Goal: Task Accomplishment & Management: Use online tool/utility

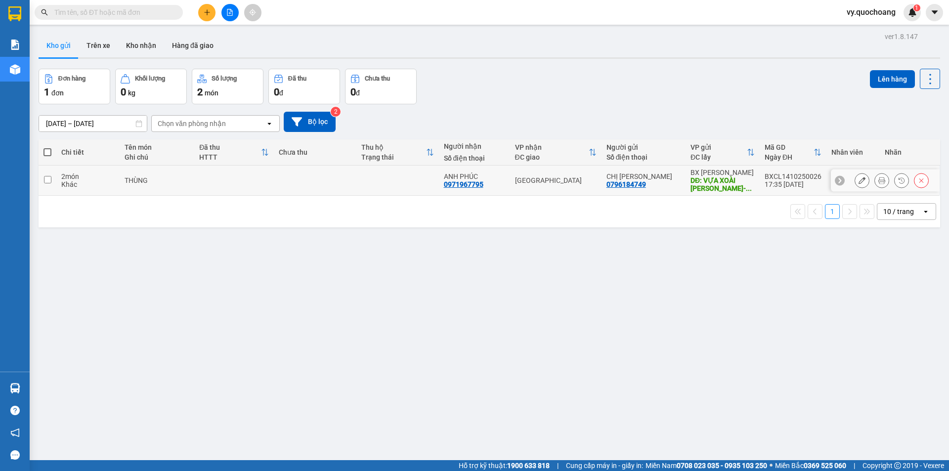
click at [350, 192] on td at bounding box center [315, 181] width 83 height 30
checkbox input "true"
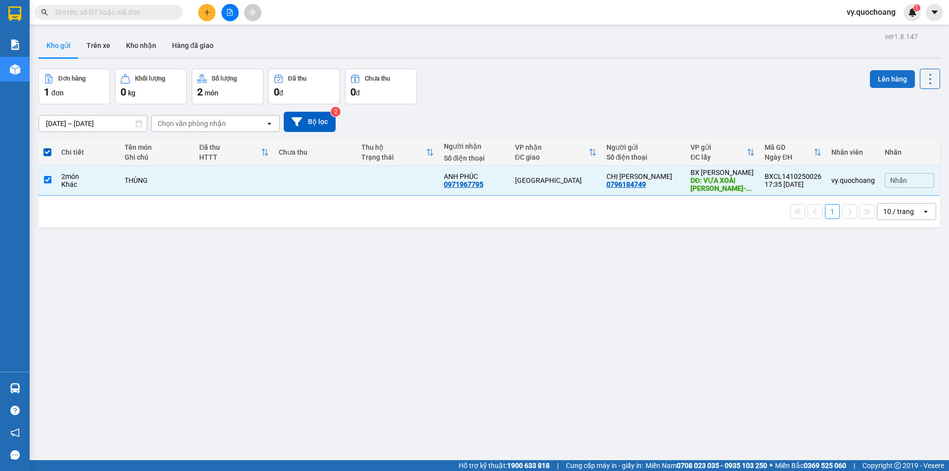
click at [884, 80] on button "Lên hàng" at bounding box center [892, 79] width 45 height 18
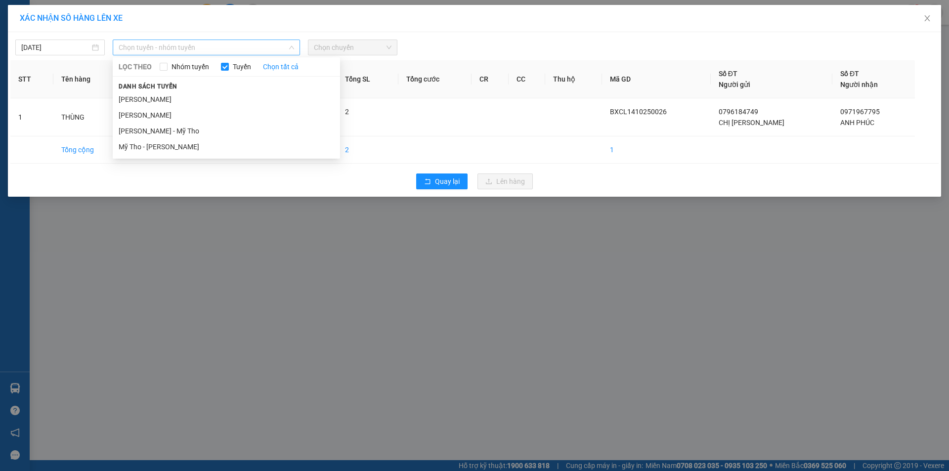
click at [266, 49] on span "Chọn tuyến - nhóm tuyến" at bounding box center [206, 47] width 175 height 15
click at [256, 93] on li "[PERSON_NAME]" at bounding box center [226, 99] width 227 height 16
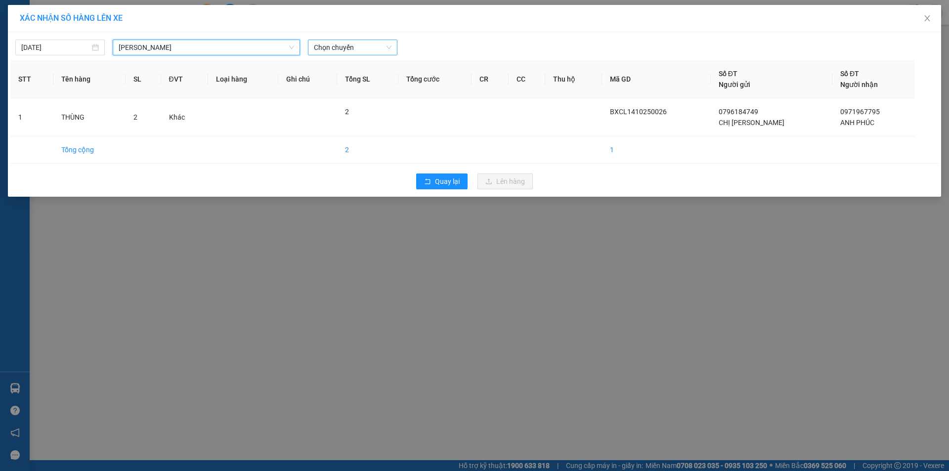
click at [355, 41] on span "Chọn chuyến" at bounding box center [353, 47] width 78 height 15
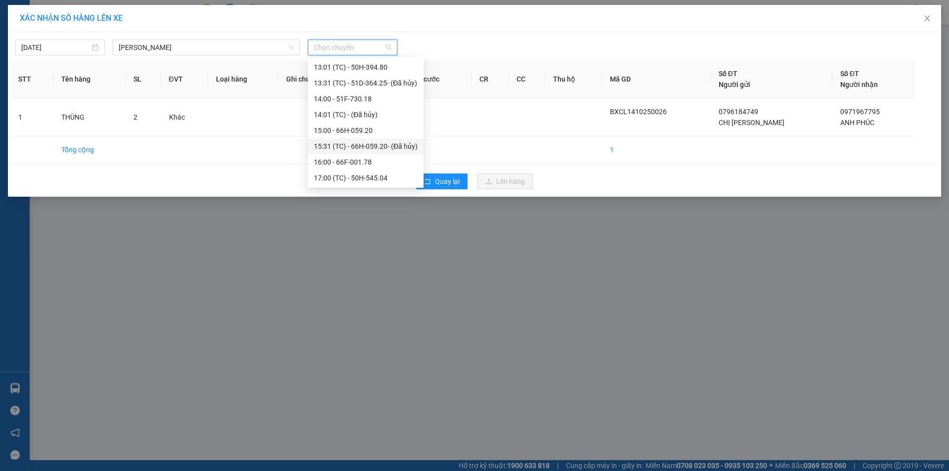
scroll to position [427, 0]
click at [349, 165] on div "18:00 - 50H-299.15" at bounding box center [366, 162] width 104 height 11
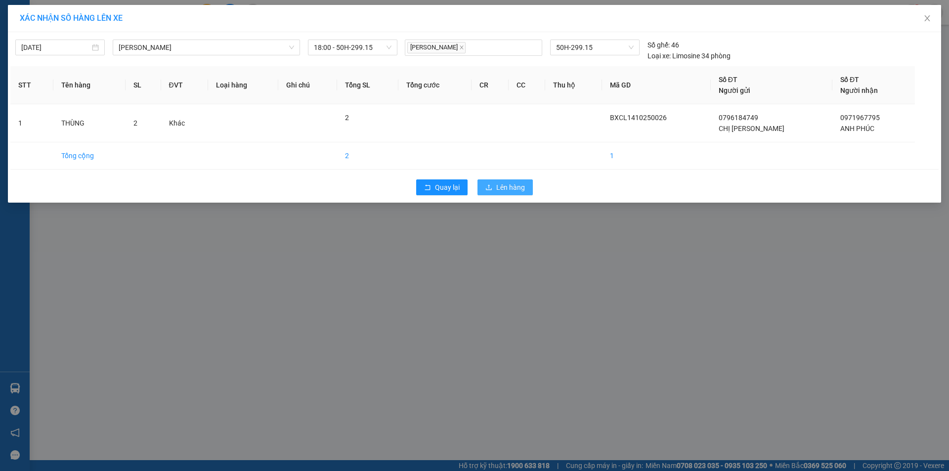
click at [512, 190] on span "Lên hàng" at bounding box center [510, 187] width 29 height 11
